Goal: Information Seeking & Learning: Find specific fact

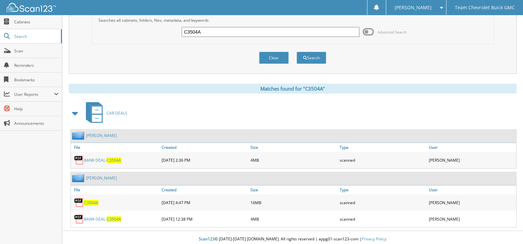
click at [246, 30] on input "C3504A" at bounding box center [271, 32] width 178 height 10
type input "c4054"
click at [298, 61] on button "Search" at bounding box center [312, 58] width 30 height 12
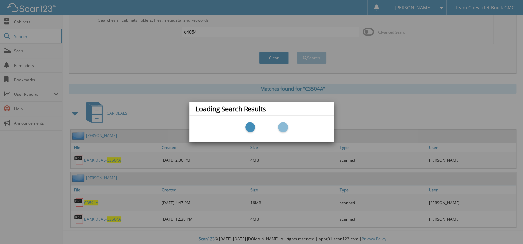
click at [318, 125] on div at bounding box center [262, 129] width 132 height 20
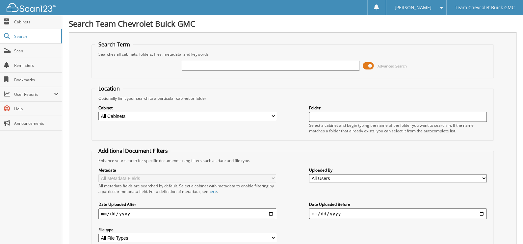
click at [230, 68] on input "text" at bounding box center [271, 66] width 178 height 10
type input "C1960A"
click at [373, 66] on span at bounding box center [368, 66] width 11 height 10
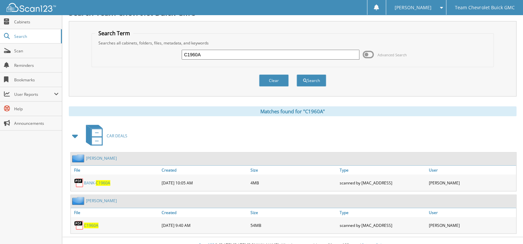
scroll to position [17, 0]
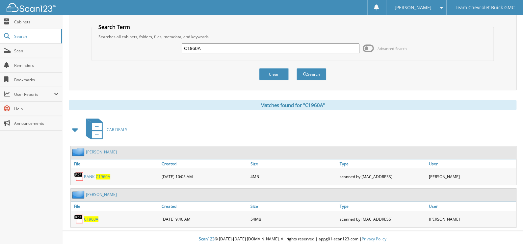
click at [95, 216] on span "C1960A" at bounding box center [91, 219] width 14 height 6
click at [88, 174] on link "BANK- C1960A" at bounding box center [97, 177] width 26 height 6
